Goal: Information Seeking & Learning: Understand process/instructions

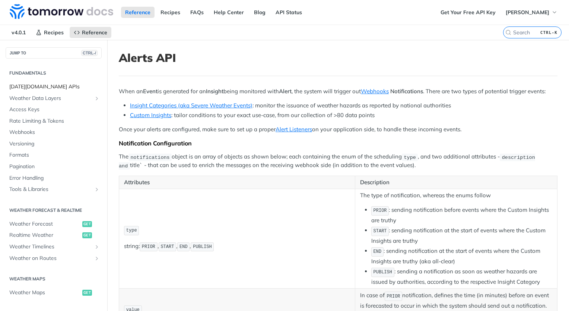
click at [41, 86] on span "Tomorrow.io APIs" at bounding box center [54, 86] width 91 height 7
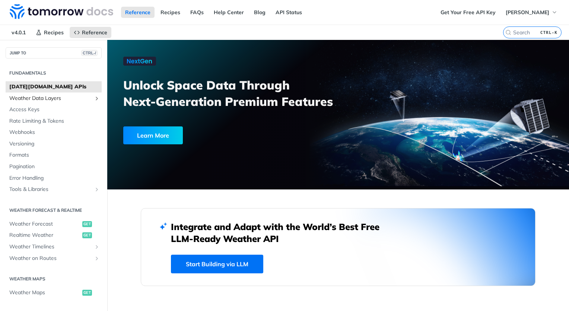
click at [46, 97] on span "Weather Data Layers" at bounding box center [50, 98] width 83 height 7
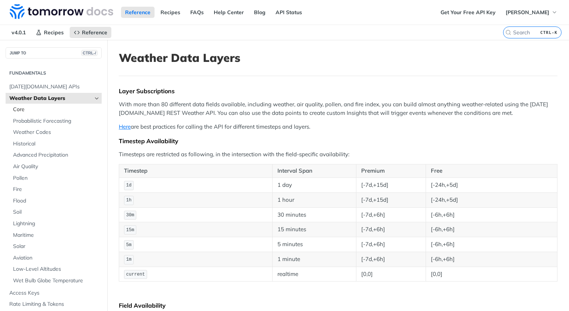
click at [38, 111] on span "Core" at bounding box center [56, 109] width 87 height 7
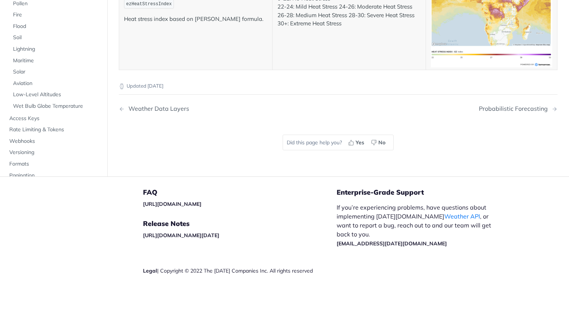
scroll to position [3681, 0]
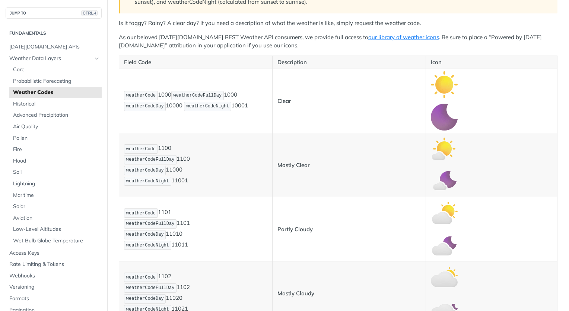
scroll to position [186, 0]
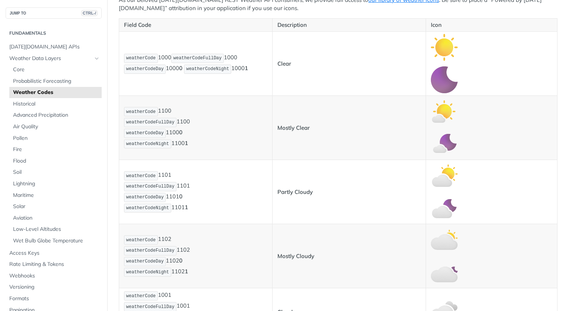
click at [291, 197] on td "Partly Cloudy" at bounding box center [349, 192] width 154 height 64
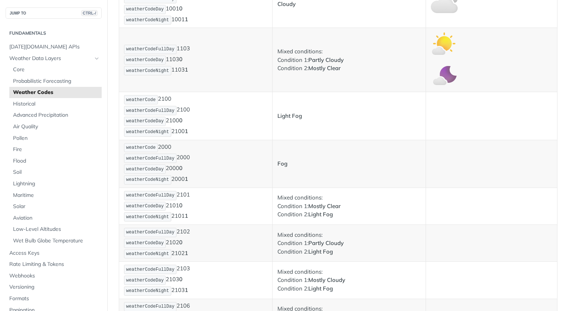
scroll to position [633, 0]
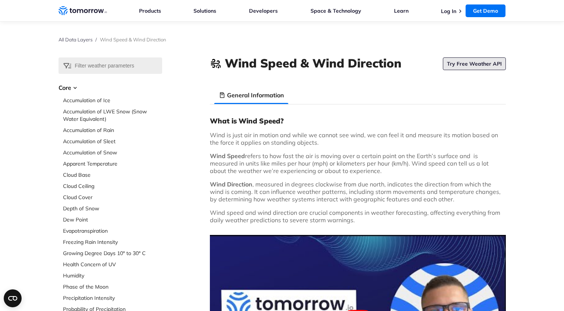
click at [474, 63] on link "Try Free Weather API" at bounding box center [474, 63] width 63 height 13
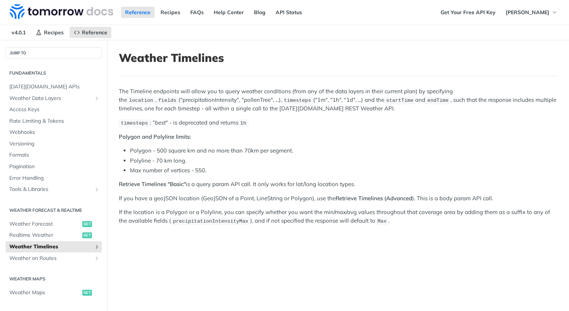
click at [224, 182] on p "Retrieve Timelines "Basic" is a query param API call. It only works for lat/lon…" at bounding box center [338, 184] width 439 height 9
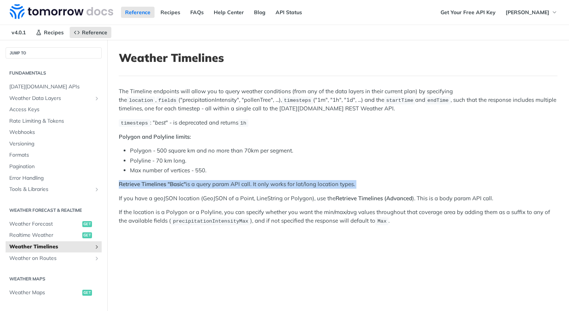
click at [224, 182] on p "Retrieve Timelines "Basic" is a query param API call. It only works for lat/lon…" at bounding box center [338, 184] width 439 height 9
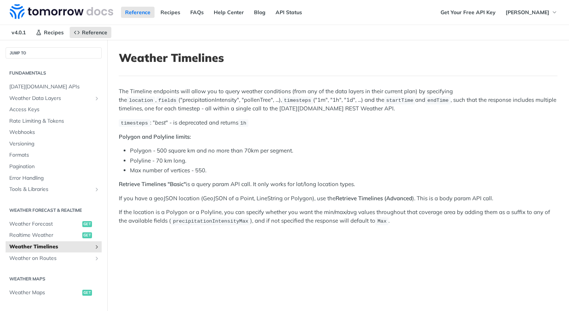
click at [231, 197] on p "If you have a geoJSON location (GeoJSON of a Point, LineString or Polygon), use…" at bounding box center [338, 198] width 439 height 9
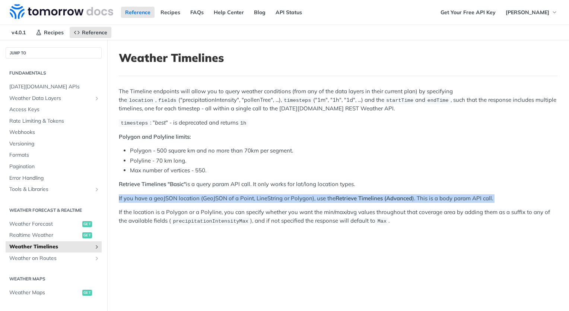
click at [231, 196] on p "If you have a geoJSON location (GeoJSON of a Point, LineString or Polygon), use…" at bounding box center [338, 198] width 439 height 9
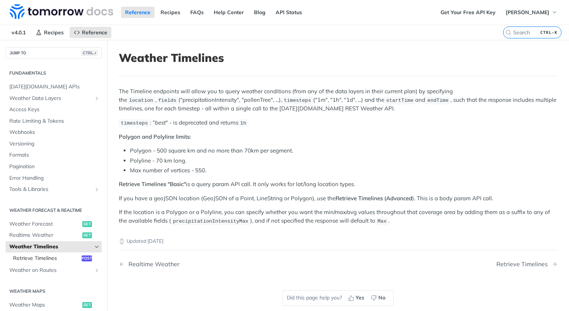
click at [54, 255] on span "Retrieve Timelines" at bounding box center [46, 258] width 67 height 7
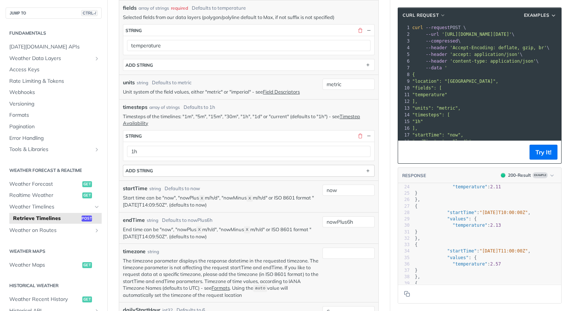
scroll to position [224, 0]
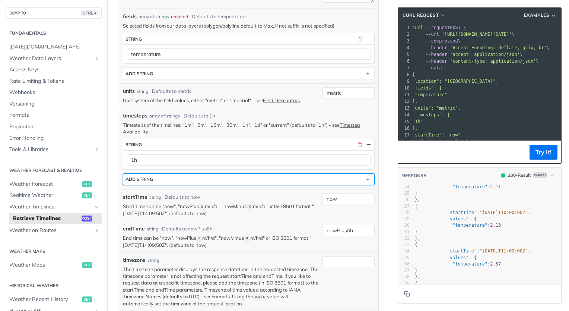
click at [242, 177] on button "ADD string" at bounding box center [248, 179] width 251 height 11
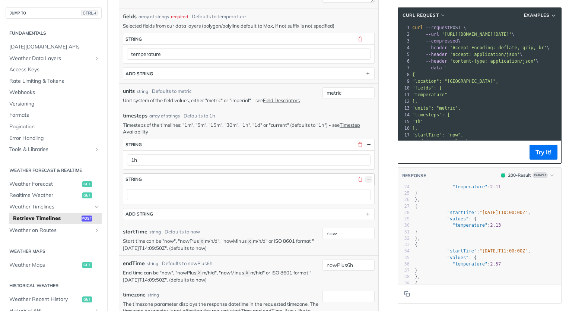
click at [366, 178] on button "button" at bounding box center [369, 179] width 7 height 7
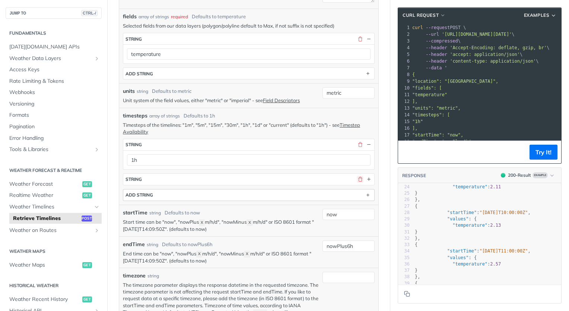
drag, startPoint x: 354, startPoint y: 176, endPoint x: 350, endPoint y: 178, distance: 4.5
click at [357, 176] on button "button" at bounding box center [360, 179] width 7 height 7
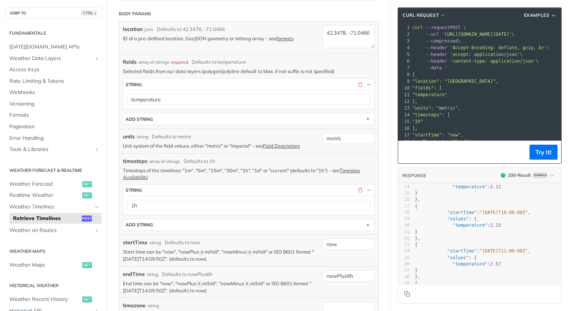
scroll to position [112, 0]
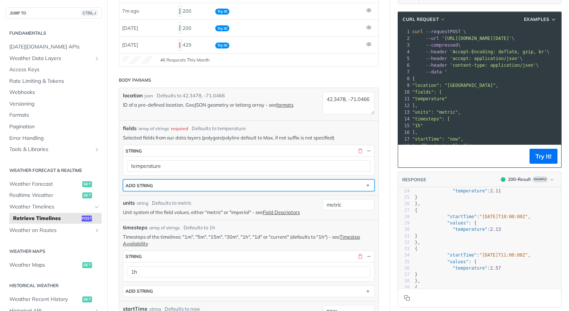
click at [173, 187] on button "ADD string" at bounding box center [248, 185] width 251 height 11
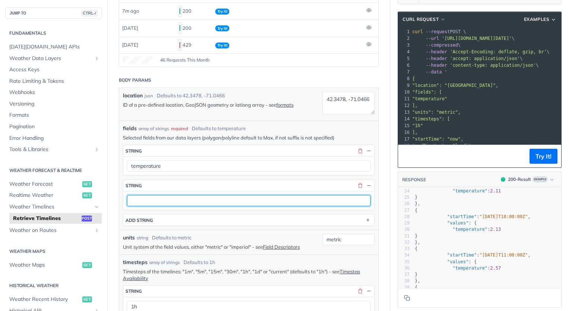
click at [261, 204] on input "text" at bounding box center [249, 200] width 244 height 11
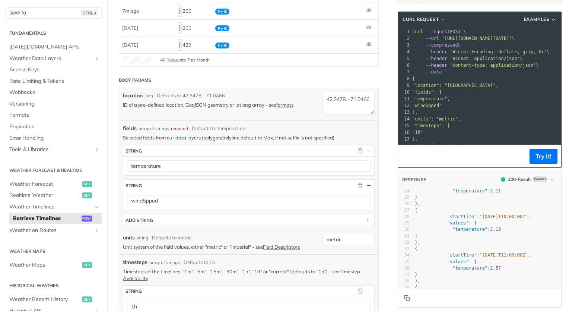
click at [432, 154] on footer "Try It!" at bounding box center [479, 156] width 163 height 23
click at [539, 153] on button "Try It!" at bounding box center [544, 156] width 28 height 15
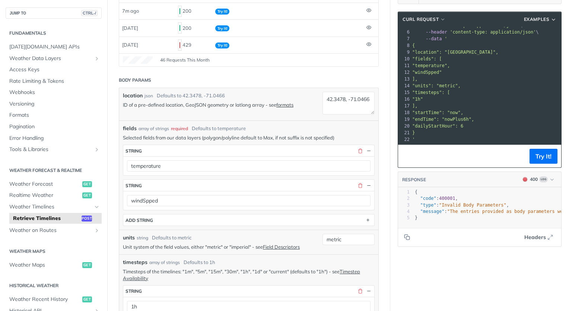
scroll to position [39, 0]
click at [472, 96] on pre ""1h"" at bounding box center [524, 99] width 226 height 7
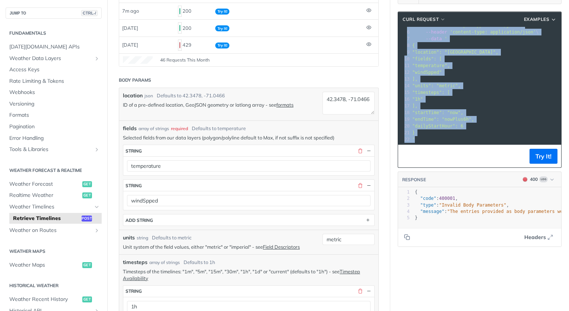
copy div "curl --request POST \ 2 --url 'https://api.tomorrow.io/v4/timelines?apikey=eZaJ…"
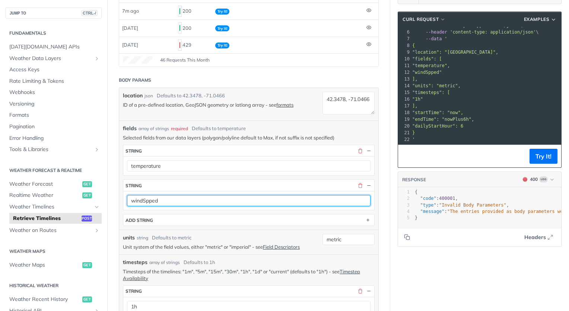
click at [154, 200] on input "windSpped" at bounding box center [249, 200] width 244 height 11
type input "windSpeed"
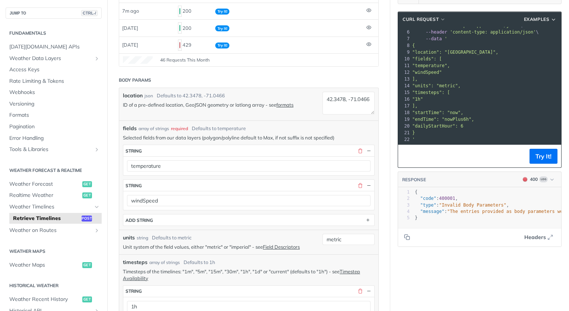
click at [542, 164] on footer "Try It!" at bounding box center [479, 156] width 163 height 23
click at [542, 159] on button "Try It!" at bounding box center [544, 156] width 28 height 15
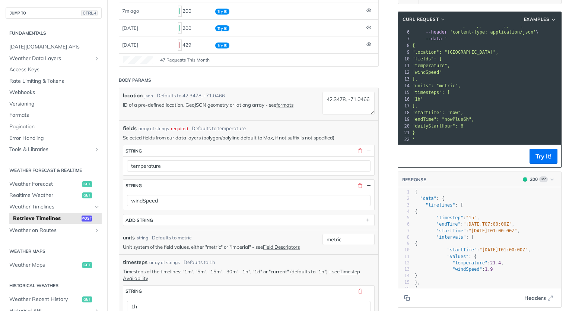
click at [459, 102] on pre "]," at bounding box center [524, 105] width 226 height 7
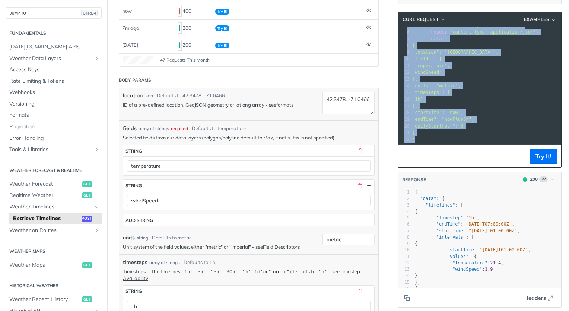
copy div "curl --request POST \ 2 --url 'https://api.tomorrow.io/v4/timelines?apikey=eZaJ…"
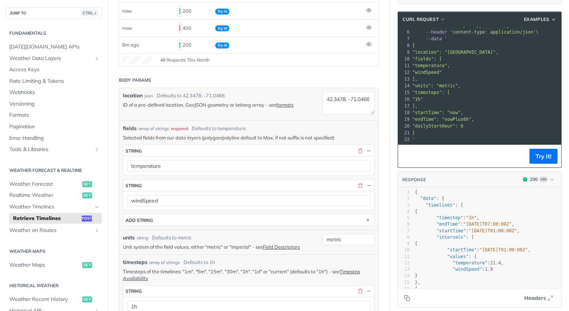
click at [483, 231] on span ""2025-08-25T01:00:00Z"" at bounding box center [493, 230] width 48 height 5
type textarea "{ "data": { "timelines": [ { "timestep": "1h", "endTime": "2025-08-25T07:00:00Z…"
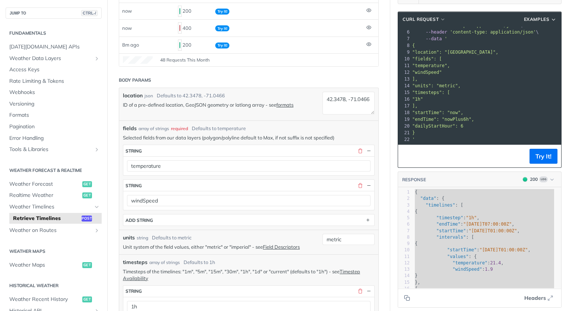
click at [41, 3] on div "JUMP TO CTRL-/" at bounding box center [53, 9] width 107 height 19
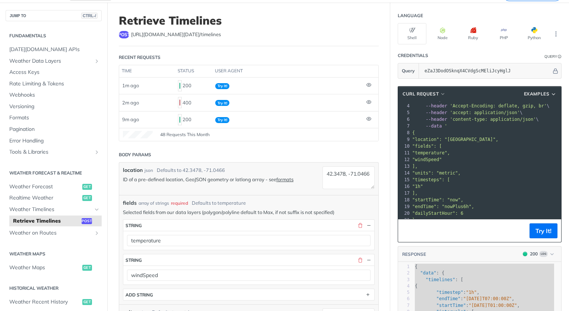
scroll to position [37, 0]
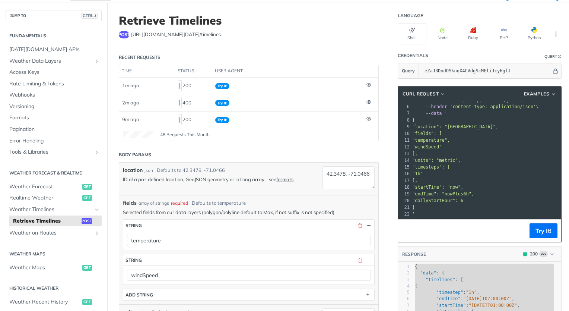
click at [444, 158] on span ""units": "metric"," at bounding box center [437, 160] width 48 height 5
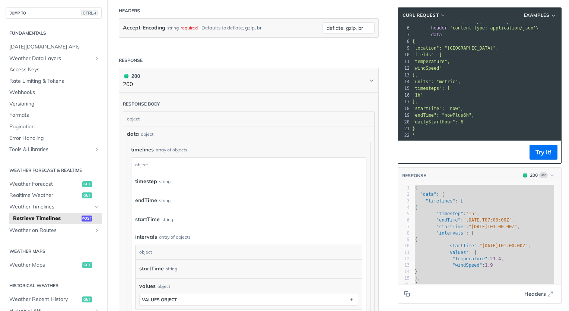
scroll to position [633, 0]
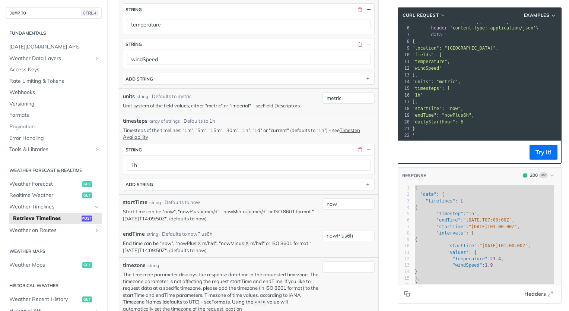
scroll to position [242, 0]
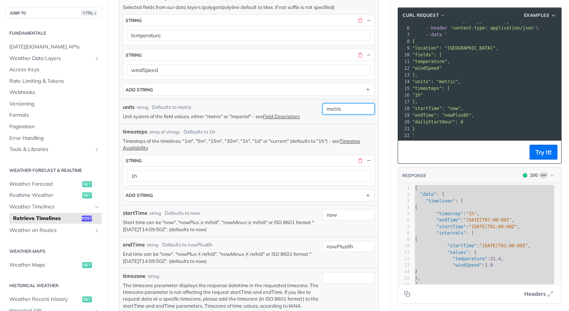
click at [342, 110] on input "metric" at bounding box center [349, 108] width 52 height 11
paste input "imperial"
type input "imperial"
click at [382, 128] on article "Retrieve Timelines post https://api.tomorrow.io/v4 /timelines Recent Requests t…" at bounding box center [248, 304] width 283 height 1013
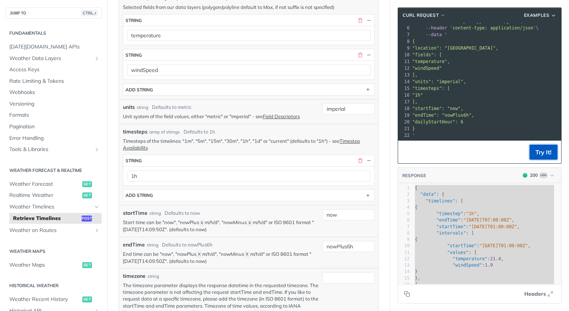
click at [537, 155] on button "Try It!" at bounding box center [544, 152] width 28 height 15
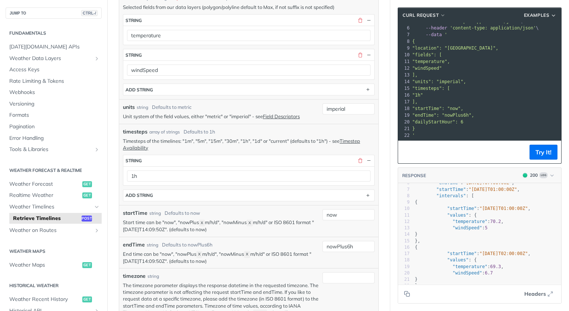
scroll to position [0, 0]
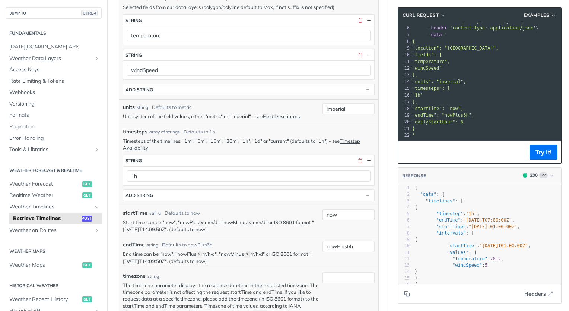
click at [26, 5] on div "JUMP TO CTRL-/" at bounding box center [53, 9] width 107 height 19
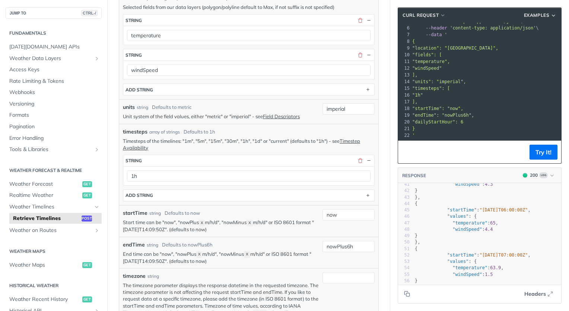
scroll to position [199, 0]
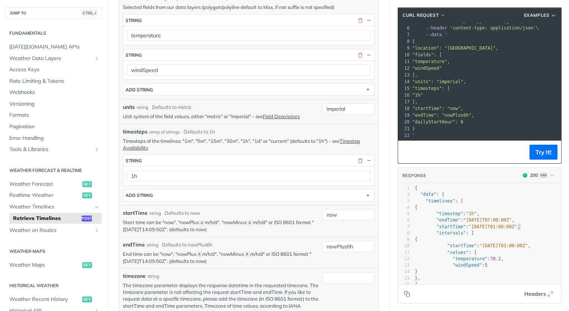
click at [512, 226] on span ""2025-08-25T01:00:00Z"" at bounding box center [493, 226] width 48 height 5
type textarea "{ "data": { "timelines": [ { "timestep": "1h", "endTime": "2025-08-25T07:00:00Z…"
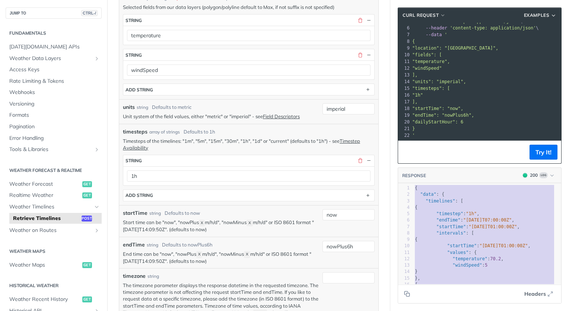
click at [470, 99] on pre "]," at bounding box center [524, 101] width 226 height 7
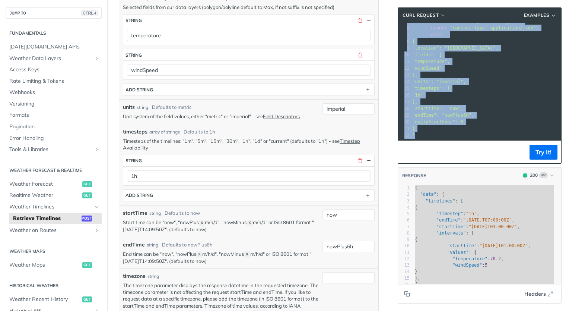
copy div "curl --request POST \ 2 --url 'https://api.tomorrow.io/v4/timelines?apikey=eZaJ…"
click at [467, 195] on pre ""data" : {" at bounding box center [488, 194] width 148 height 6
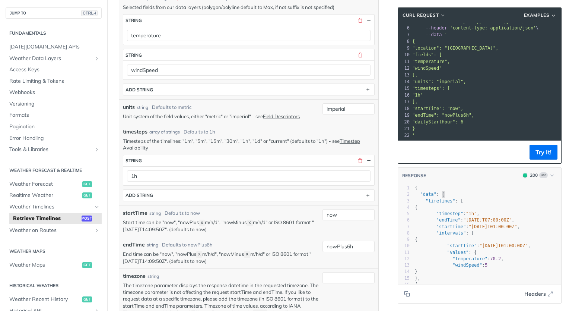
type textarea "{ "data": { "timelines": [ { "timestep": "1h", "endTime": "2025-08-25T07:00:00Z…"
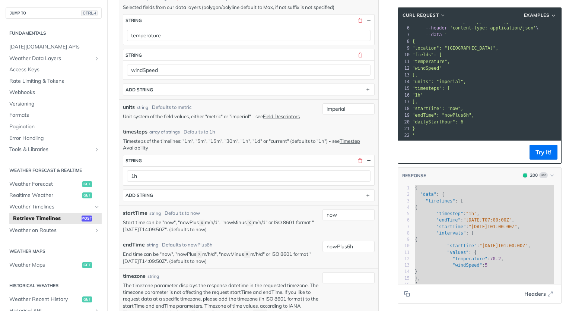
click at [41, 3] on div "JUMP TO CTRL-/" at bounding box center [53, 9] width 107 height 19
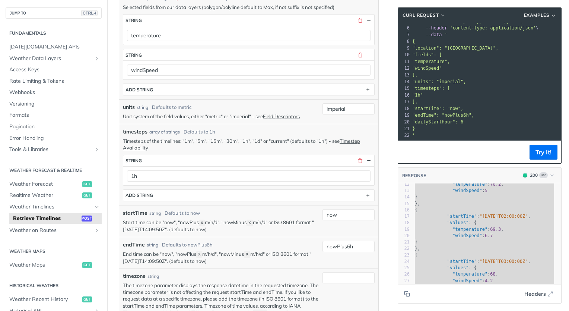
scroll to position [0, 0]
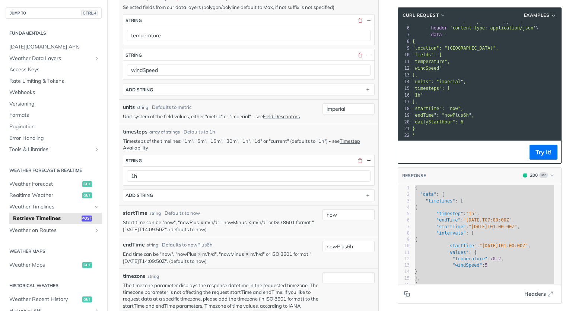
click at [449, 78] on pre ""units": "imperial"," at bounding box center [524, 81] width 226 height 7
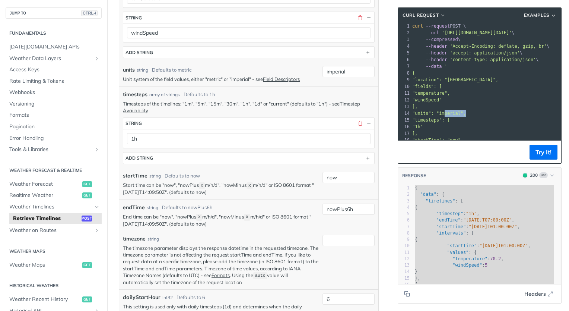
scroll to position [1, 19]
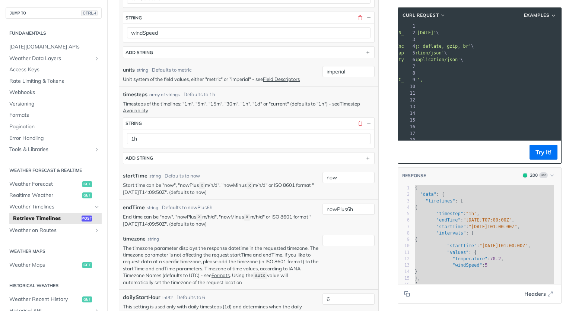
drag, startPoint x: 436, startPoint y: 33, endPoint x: 541, endPoint y: 31, distance: 104.7
click at [436, 31] on span "'https://api.tomorrow.io/v4/timelines?apikey=eZaJ3DodOSknqX4CVdgScMEliJcyHglJ'" at bounding box center [401, 32] width 70 height 5
copy span "https://api.tomorrow.io/v4/timelines?apikey=eZaJ3DodOSknqX4CVdgScMEliJcyHglJ"
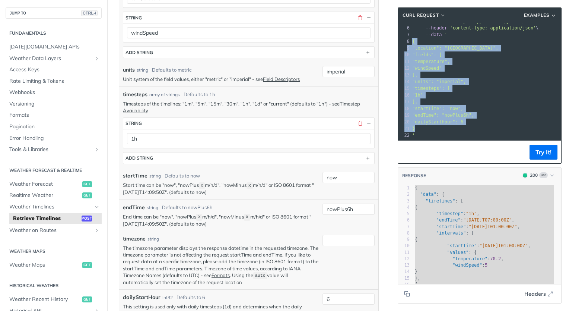
drag, startPoint x: 408, startPoint y: 72, endPoint x: 425, endPoint y: 125, distance: 55.3
click at [425, 125] on div "1 curl --request POST \ 2 --url 'https://api.tomorrow.io/v4/timelines?apikey=eZ…" at bounding box center [524, 65] width 226 height 148
copy div "{ 9 "location": "42.3478, -71.0466", 10 "fields": [ 11 "temperature", 12 "windS…"
click at [41, 42] on link "Tomorrow.io APIs" at bounding box center [54, 46] width 96 height 11
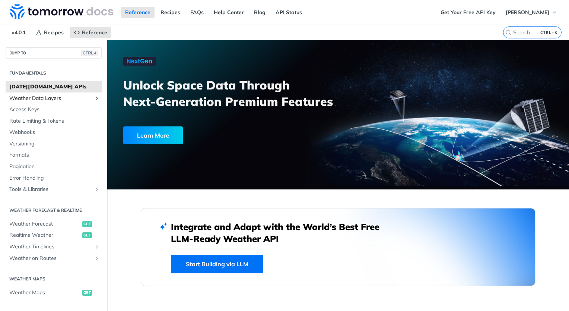
click at [57, 98] on span "Weather Data Layers" at bounding box center [50, 98] width 83 height 7
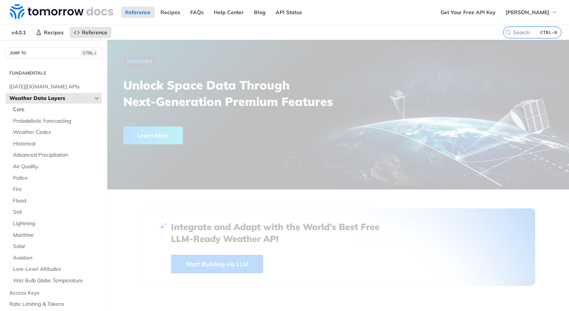
click at [53, 110] on span "Core" at bounding box center [56, 109] width 87 height 7
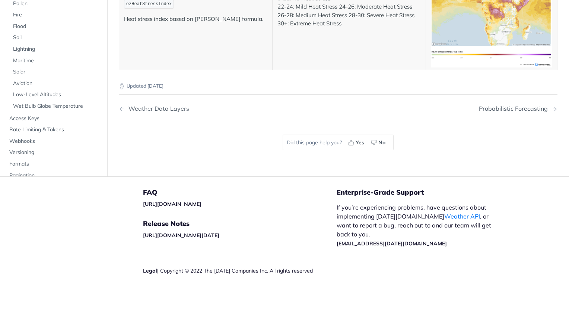
scroll to position [3668, 0]
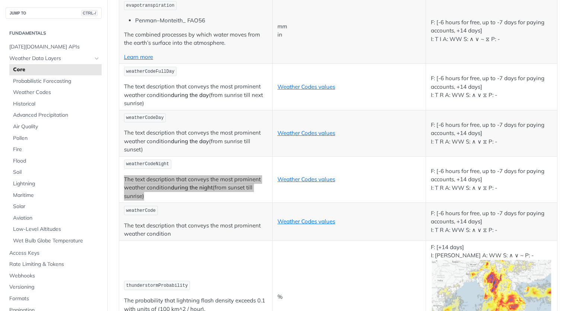
scroll to position [2512, 0]
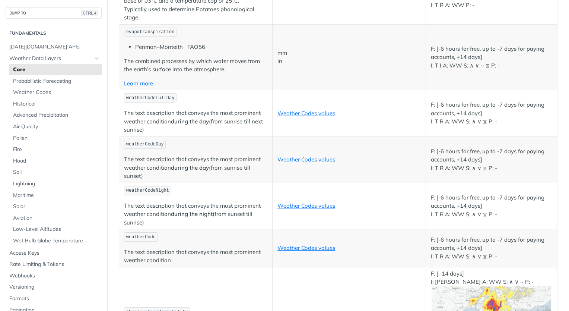
drag, startPoint x: 220, startPoint y: 197, endPoint x: 213, endPoint y: 197, distance: 6.7
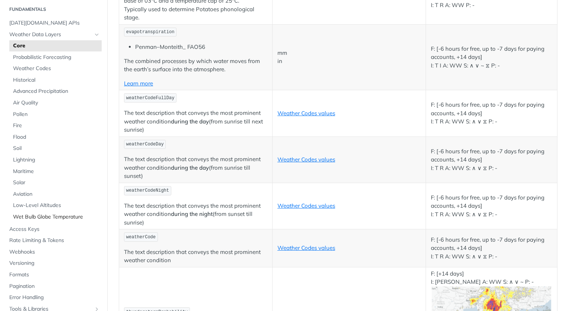
scroll to position [0, 0]
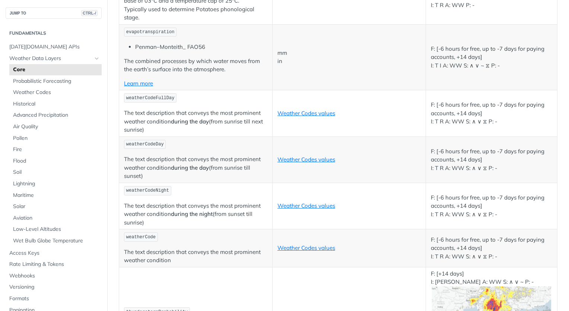
click at [46, 37] on section "Fundamentals Tomorrow.io APIs Weather Data Layers Core Probabilistic Forecastin…" at bounding box center [54, 182] width 96 height 313
click at [45, 43] on span "Tomorrow.io APIs" at bounding box center [54, 46] width 91 height 7
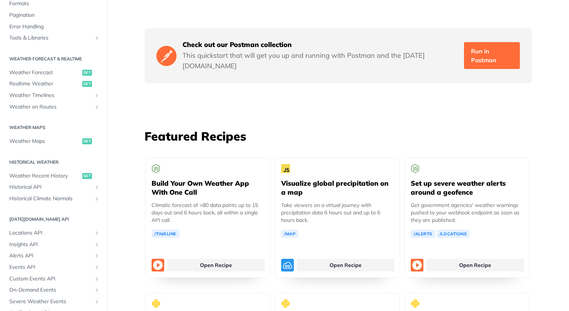
scroll to position [112, 0]
click at [40, 74] on span "Weather Forecast" at bounding box center [44, 72] width 71 height 7
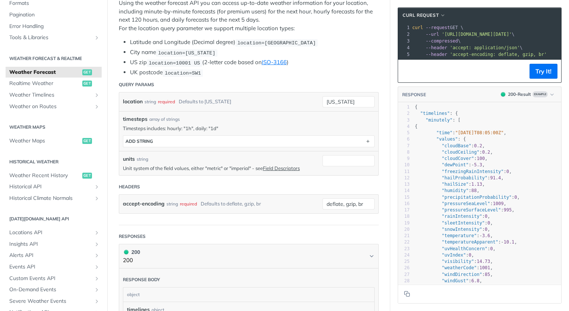
scroll to position [149, 0]
click at [464, 200] on span ""precipitationProbability"" at bounding box center [477, 197] width 70 height 5
type textarea "precipitationProbability"
click at [464, 200] on span ""precipitationProbability"" at bounding box center [477, 197] width 70 height 5
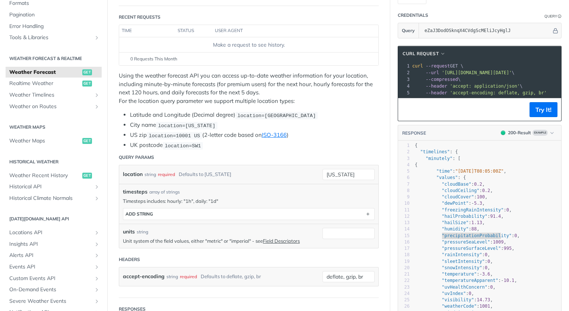
scroll to position [75, 0]
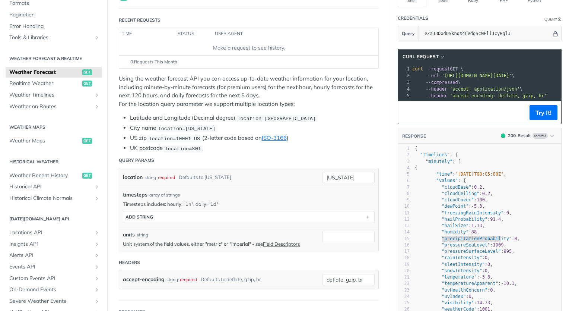
click at [510, 20] on header "Credentials Query" at bounding box center [480, 18] width 164 height 15
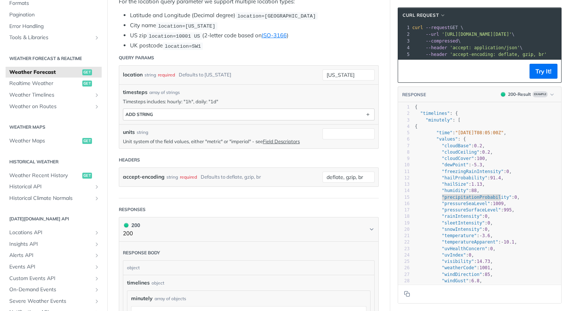
scroll to position [186, 0]
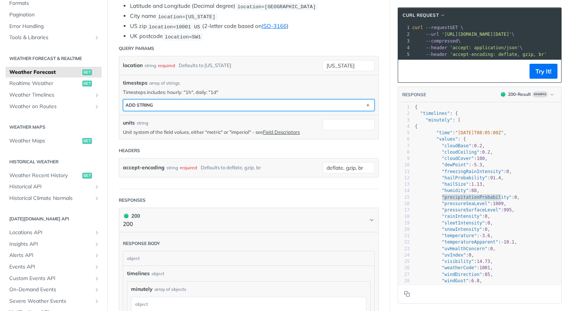
click at [271, 102] on button "ADD string" at bounding box center [248, 104] width 251 height 11
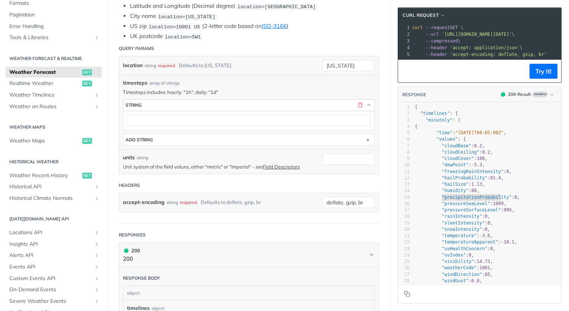
click at [357, 102] on button "button" at bounding box center [360, 105] width 7 height 7
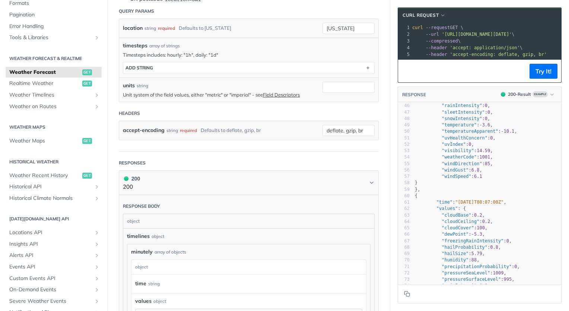
scroll to position [335, 0]
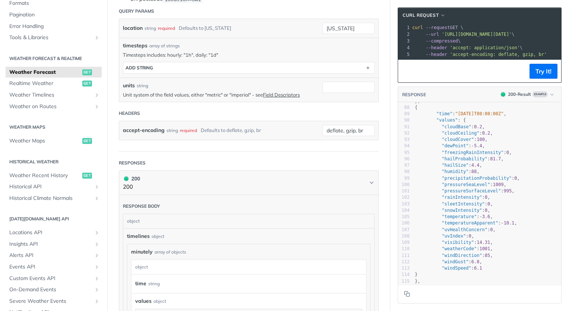
click at [464, 187] on span ""pressureSeaLevel"" at bounding box center [466, 184] width 48 height 5
type textarea "pressureSeaLevel"
click at [464, 187] on span ""pressureSeaLevel"" at bounding box center [466, 184] width 48 height 5
click at [458, 193] on span ""pressureSurfaceLevel"" at bounding box center [471, 190] width 59 height 5
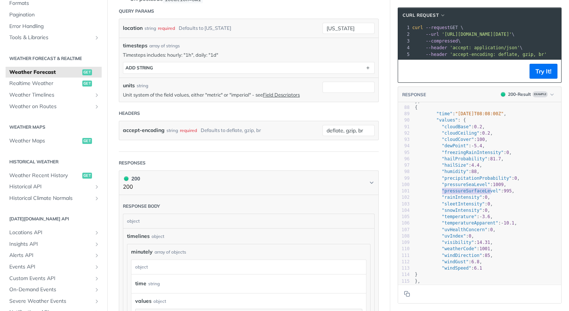
type textarea ""pressureSurfaceLevel": 995,"
click at [458, 193] on span ""pressureSurfaceLevel"" at bounding box center [471, 190] width 59 height 5
type textarea "pressureSurfaceLevel"
click at [458, 193] on span ""pressureSurfaceLevel"" at bounding box center [471, 190] width 59 height 5
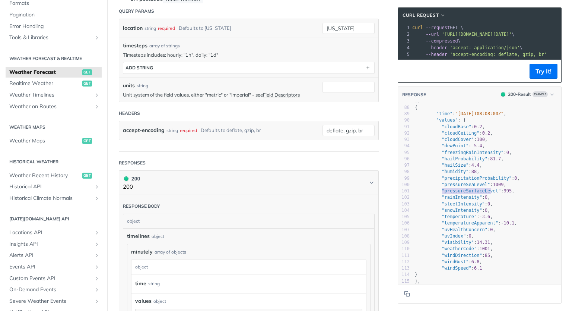
click at [452, 200] on span ""rainIntensity"" at bounding box center [462, 197] width 40 height 5
type textarea "rainIntensity"
click at [452, 200] on span ""rainIntensity"" at bounding box center [462, 197] width 40 height 5
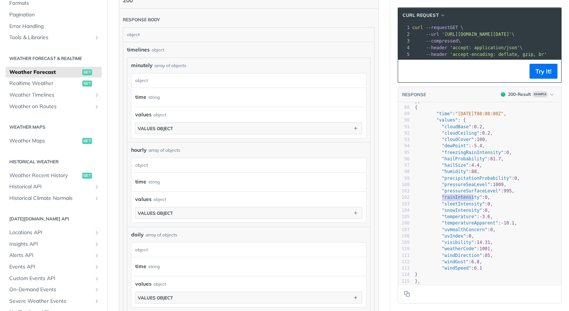
click at [491, 220] on pre ""temperature" : - 3.6 ," at bounding box center [488, 217] width 148 height 6
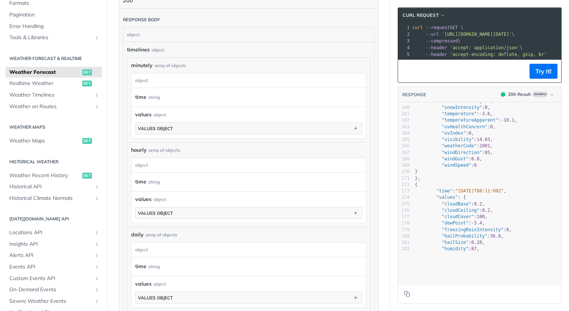
scroll to position [1043, 0]
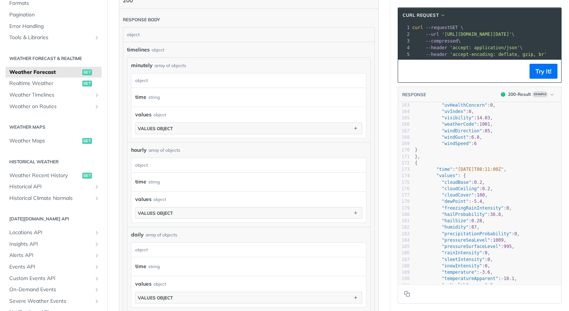
click at [448, 120] on span ""visibility"" at bounding box center [458, 117] width 32 height 5
type textarea "visibility"
click at [448, 120] on span ""visibility"" at bounding box center [458, 117] width 32 height 5
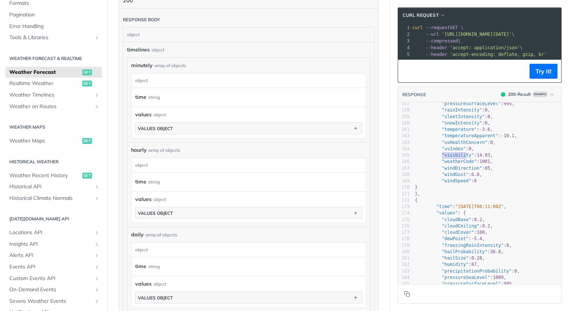
click at [452, 145] on span ""uvHealthConcern"" at bounding box center [465, 142] width 46 height 5
type textarea "uvHealthConcern"
click at [452, 145] on span ""uvHealthConcern"" at bounding box center [465, 142] width 46 height 5
click at [458, 145] on span ""uvHealthConcern"" at bounding box center [465, 142] width 46 height 5
click at [459, 138] on span ""temperatureApparent"" at bounding box center [470, 135] width 57 height 5
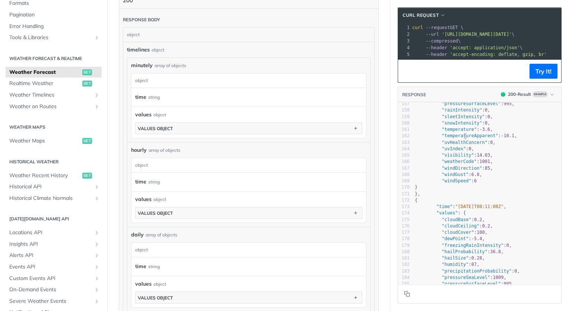
type textarea "temperatureApparent"
click at [459, 138] on span ""temperatureApparent"" at bounding box center [470, 135] width 57 height 5
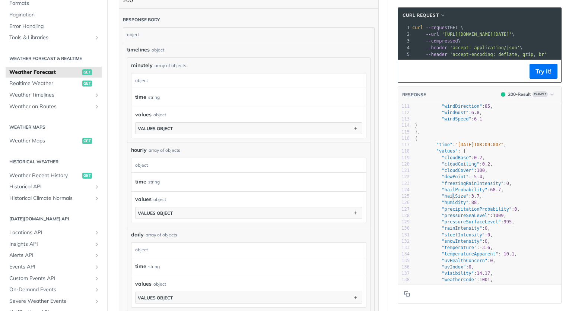
click at [446, 199] on span ""hailSize"" at bounding box center [455, 195] width 27 height 5
type textarea "hailSize"
click at [446, 199] on span ""hailSize"" at bounding box center [455, 195] width 27 height 5
click at [480, 212] on span ""precipitationProbability"" at bounding box center [477, 208] width 70 height 5
click at [445, 179] on span ""dewPoint"" at bounding box center [455, 176] width 27 height 5
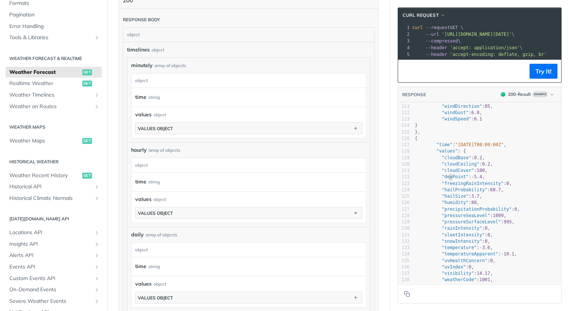
type textarea "dewPoint"
click at [445, 179] on span ""dewPoint"" at bounding box center [455, 176] width 27 height 5
click at [504, 167] on pre ""cloudCeiling" : 0.2 ," at bounding box center [488, 164] width 148 height 6
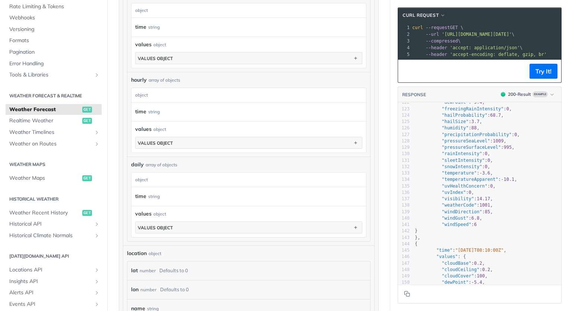
scroll to position [484, 0]
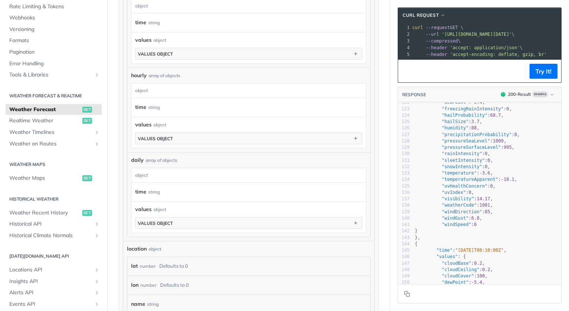
click at [261, 217] on section "values object" at bounding box center [248, 223] width 227 height 12
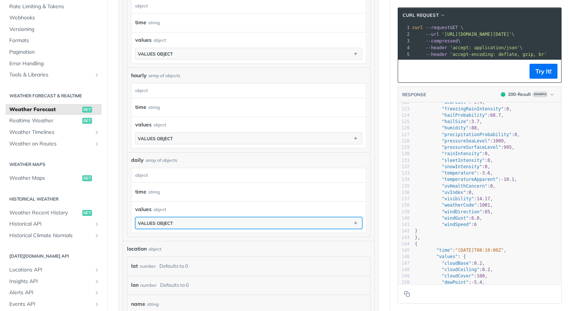
click at [268, 219] on button "values object" at bounding box center [249, 222] width 227 height 11
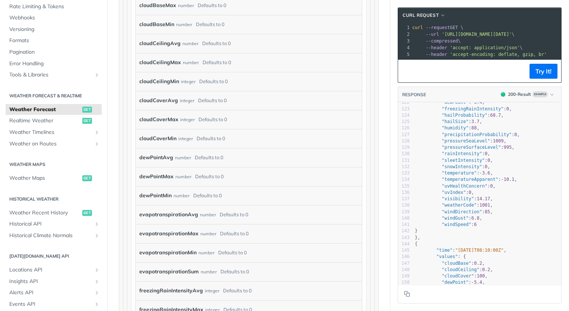
scroll to position [745, 0]
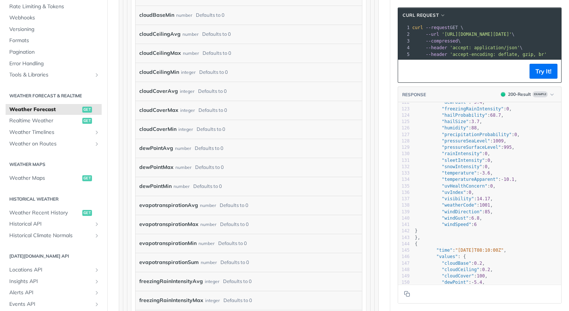
click at [156, 186] on label "dewPointMin" at bounding box center [155, 186] width 32 height 11
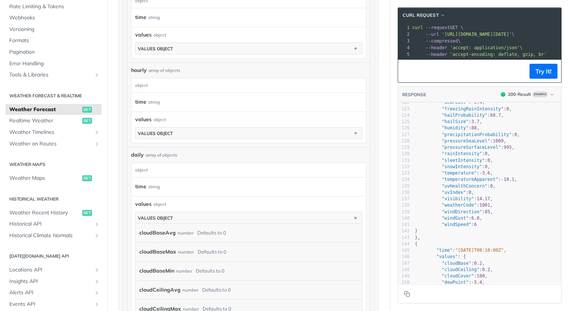
scroll to position [522, 0]
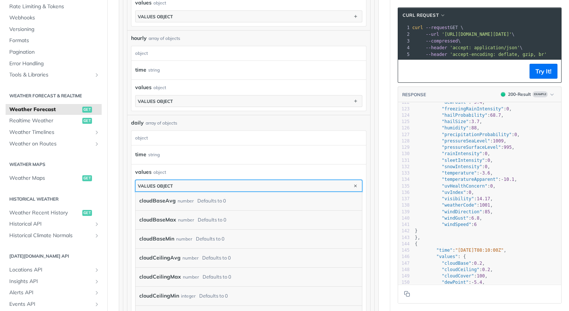
click at [219, 183] on button "values object" at bounding box center [249, 185] width 227 height 11
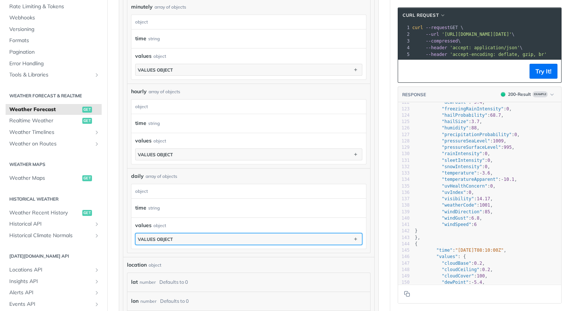
scroll to position [447, 0]
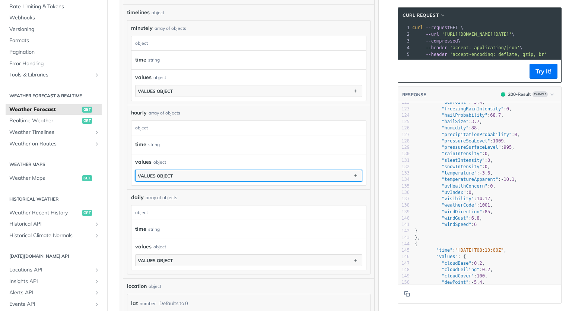
click at [155, 174] on div "values object" at bounding box center [155, 176] width 35 height 6
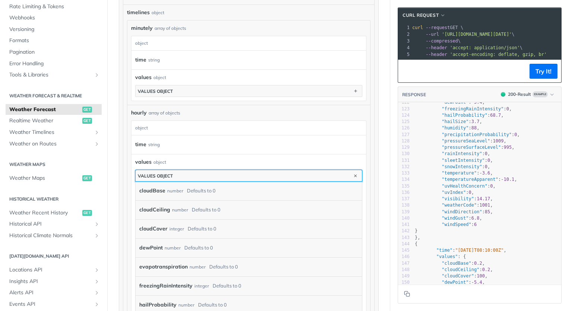
click at [155, 174] on div "values object" at bounding box center [155, 176] width 35 height 6
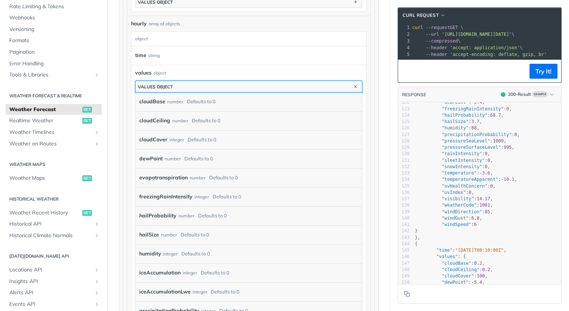
scroll to position [484, 0]
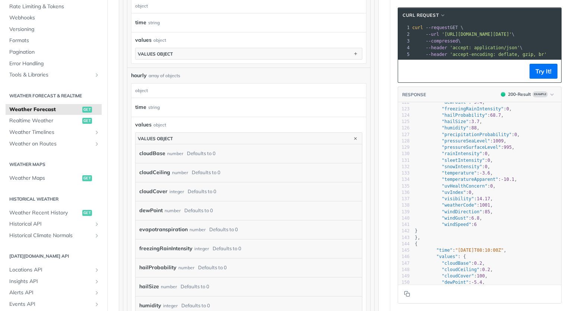
click at [482, 50] on span "'accept: application/json'" at bounding box center [485, 47] width 70 height 5
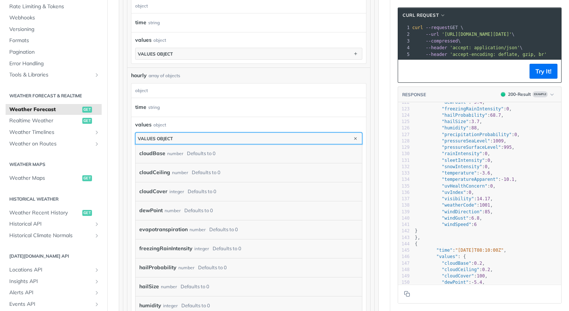
click at [224, 139] on button "values object" at bounding box center [249, 138] width 227 height 11
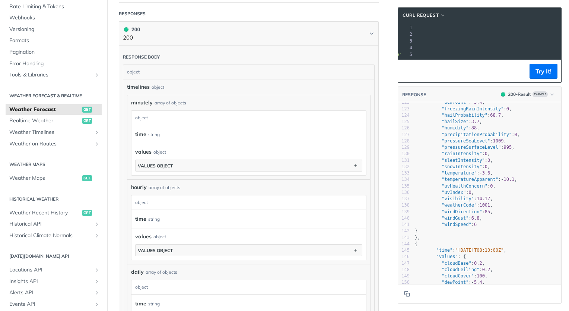
scroll to position [0, 145]
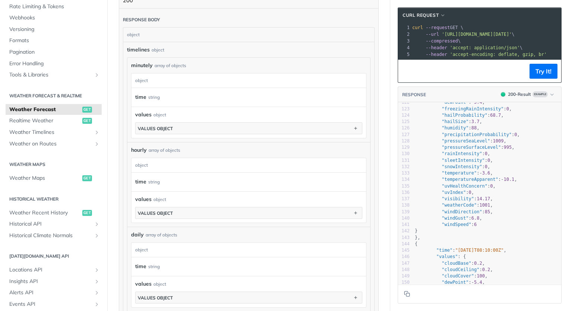
click at [229, 204] on div "values object values object" at bounding box center [248, 206] width 227 height 23
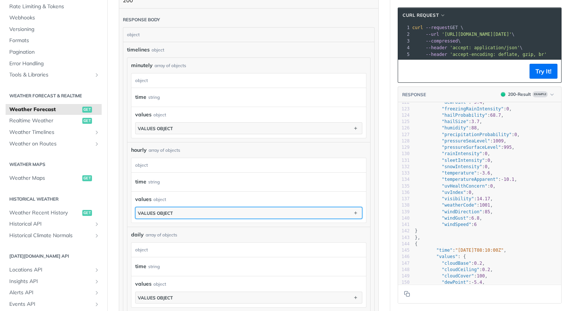
drag, startPoint x: 244, startPoint y: 210, endPoint x: 275, endPoint y: 212, distance: 31.4
click at [245, 210] on button "values object" at bounding box center [249, 212] width 227 height 11
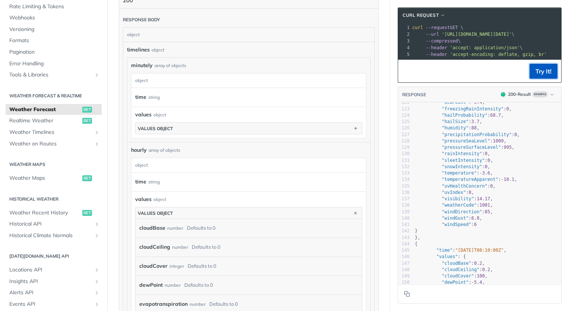
click at [530, 79] on button "Try It!" at bounding box center [544, 71] width 28 height 15
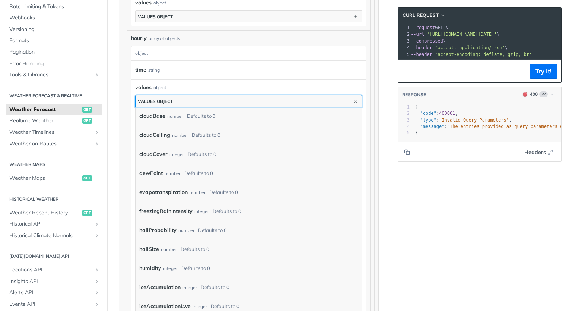
click at [256, 99] on button "values object" at bounding box center [249, 100] width 227 height 11
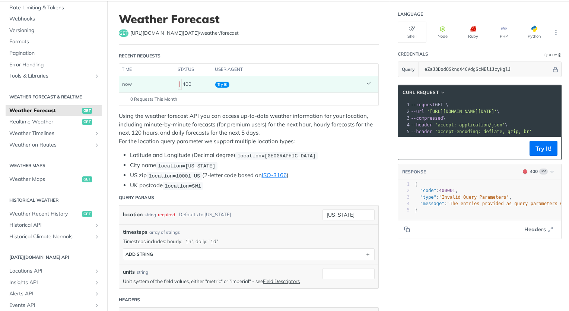
click at [165, 100] on span "0 Requests This Month" at bounding box center [153, 99] width 47 height 7
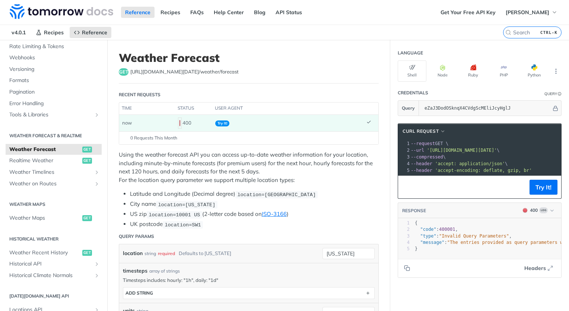
click at [16, 30] on span "v4.0.1" at bounding box center [18, 32] width 22 height 11
click at [43, 29] on link "Recipes" at bounding box center [50, 32] width 36 height 11
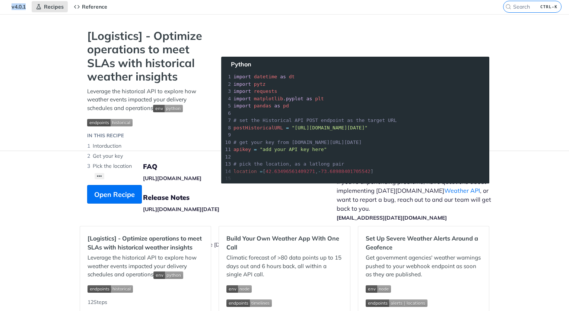
scroll to position [37, 0]
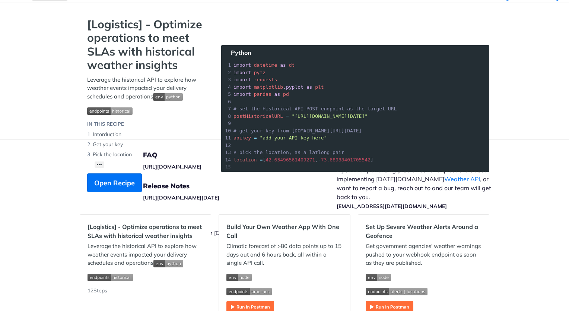
click at [337, 155] on section "[Logistics] - Optimize operations to meet SLAs with historical weather insights…" at bounding box center [285, 112] width 410 height 189
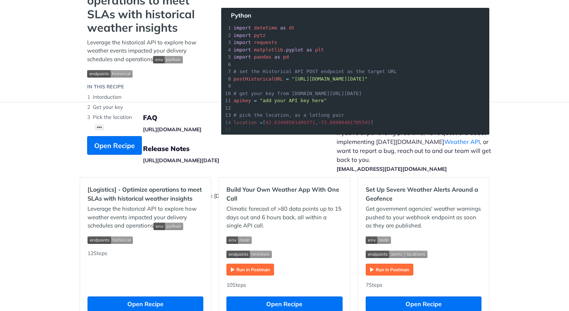
scroll to position [0, 0]
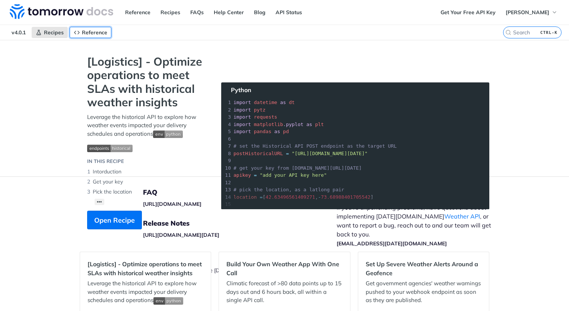
click at [91, 30] on span "Reference" at bounding box center [94, 32] width 25 height 7
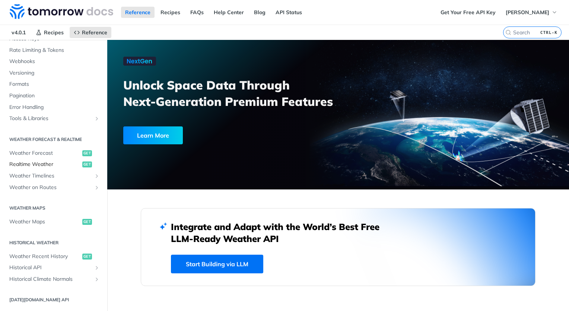
scroll to position [149, 0]
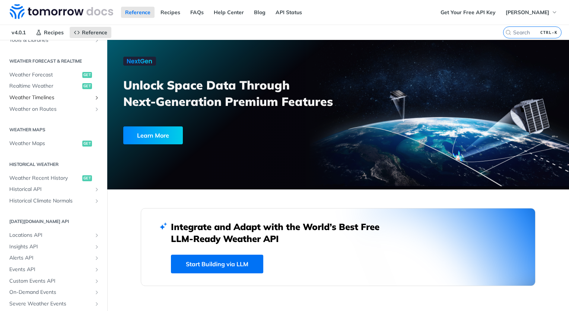
click at [38, 95] on span "Weather Timelines" at bounding box center [50, 97] width 83 height 7
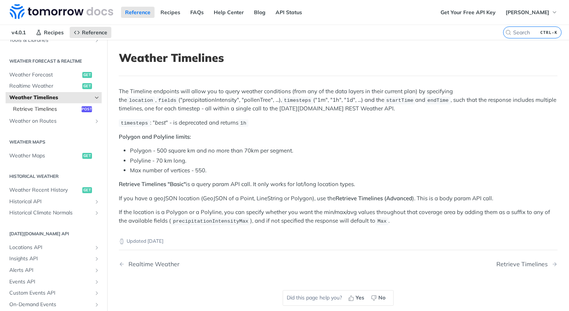
click at [55, 108] on span "Retrieve Timelines" at bounding box center [46, 108] width 67 height 7
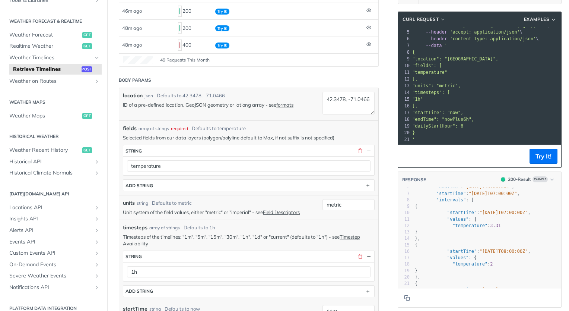
scroll to position [0, 0]
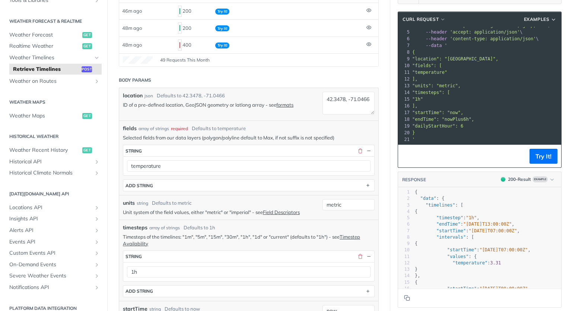
click at [473, 89] on pre ""timesteps": [" at bounding box center [524, 92] width 226 height 7
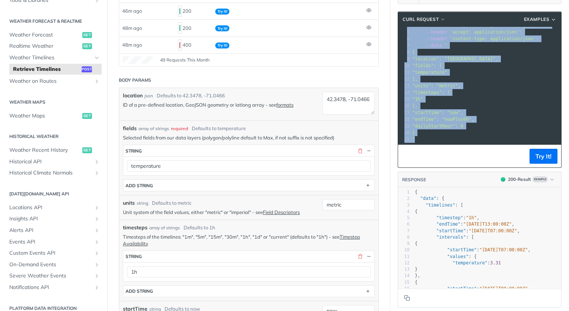
copy div "curl --request POST \ 2 --url 'https://api.tomorrow.io/v4/timelines?apikey=eZaJ…"
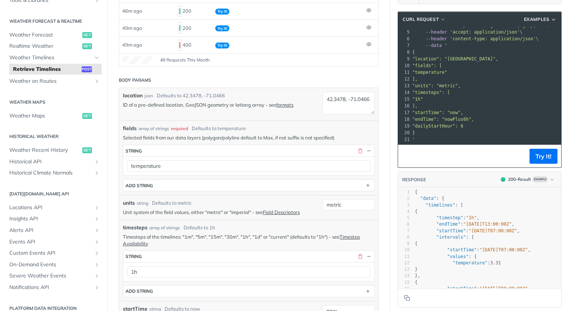
click at [10, 13] on div "Fundamentals Tomorrow.io APIs Weather Data Layers Core Probabilistic Forecastin…" at bounding box center [53, 114] width 107 height 489
click at [418, 56] on span ""location": "42.3478, -71.0466"," at bounding box center [456, 58] width 86 height 5
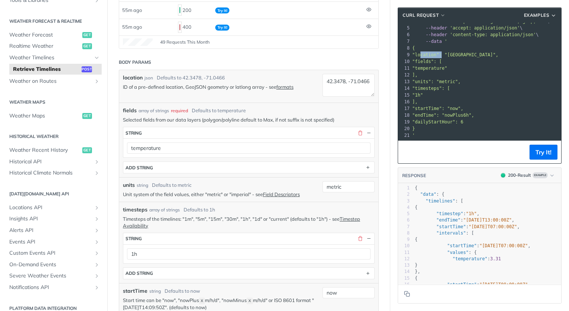
scroll to position [112, 0]
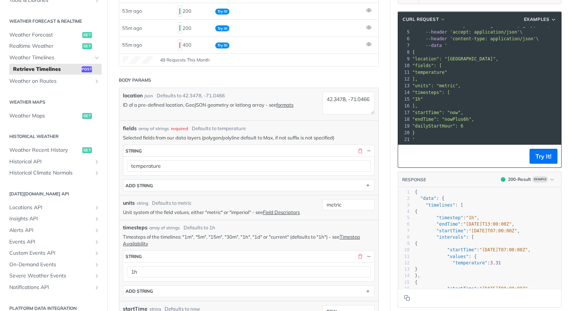
click at [200, 105] on p "ID of a pre-defined location, GeoJSON geometry or latlong array - see formats" at bounding box center [221, 104] width 196 height 7
click at [289, 104] on link "formats" at bounding box center [284, 105] width 17 height 6
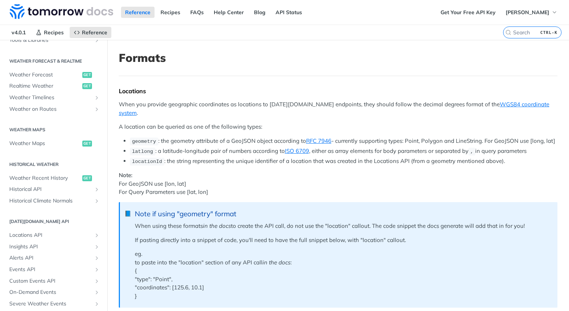
click at [209, 60] on h1 "Formats" at bounding box center [338, 57] width 439 height 13
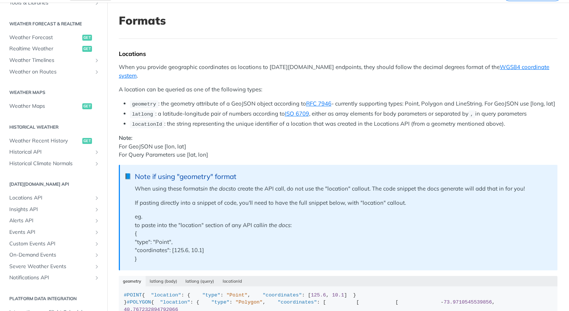
click at [220, 176] on div "Note if using "geometry" format" at bounding box center [342, 176] width 415 height 9
click at [222, 175] on div "Note if using "geometry" format" at bounding box center [342, 176] width 415 height 9
click at [198, 221] on p "eg. to paste into the "location" section of any API call in the docs : { "type"…" at bounding box center [342, 237] width 415 height 50
click at [177, 143] on p "Note: For GeoJSON use [lon, lat] For Query Parameters use [lat, lon]" at bounding box center [338, 146] width 439 height 25
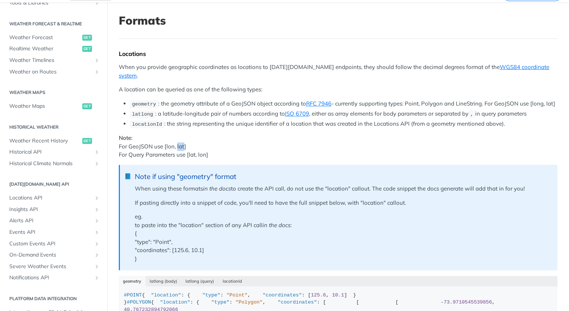
click at [177, 143] on p "Note: For GeoJSON use [lon, lat] For Query Parameters use [lat, lon]" at bounding box center [338, 146] width 439 height 25
click at [201, 140] on p "Note: For GeoJSON use [lon, lat] For Query Parameters use [lat, lon]" at bounding box center [338, 146] width 439 height 25
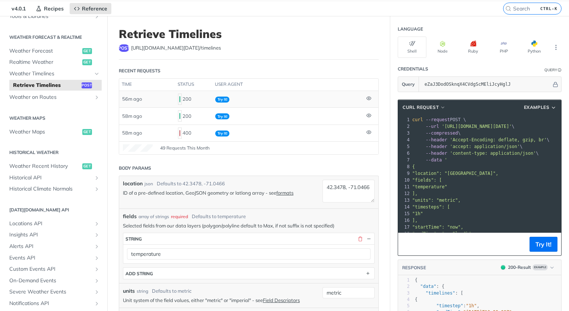
scroll to position [37, 0]
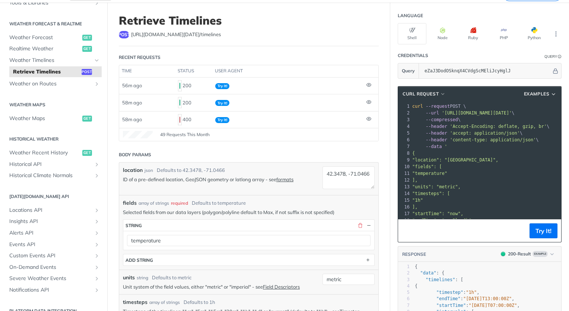
click at [144, 58] on div "Recent Requests" at bounding box center [140, 57] width 42 height 7
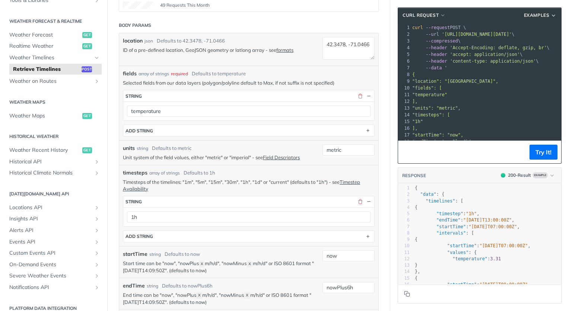
scroll to position [149, 0]
